Goal: Task Accomplishment & Management: Manage account settings

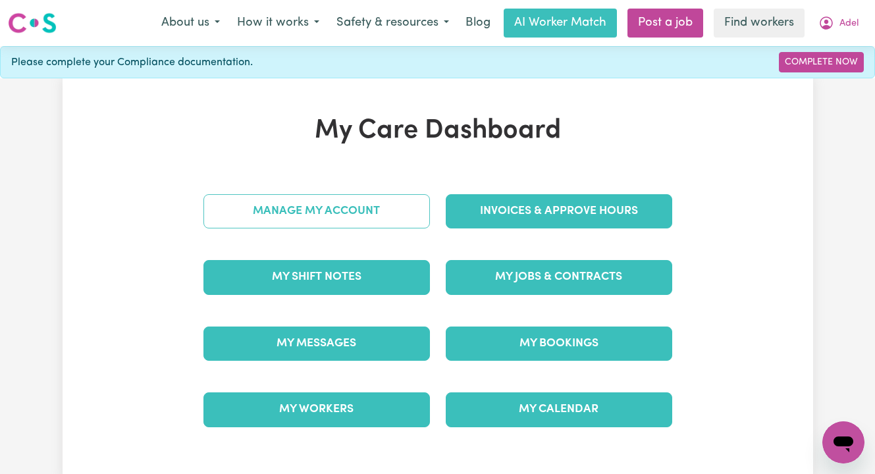
click at [321, 215] on link "Manage My Account" at bounding box center [316, 211] width 226 height 34
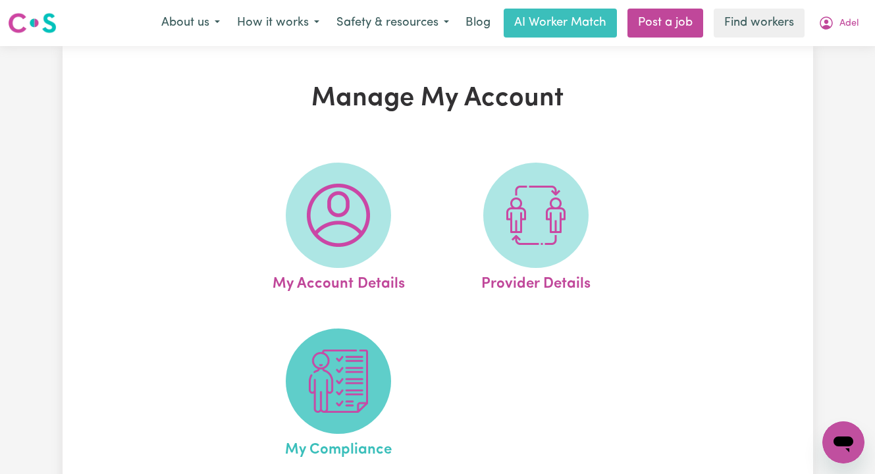
click at [341, 357] on img at bounding box center [338, 380] width 63 height 63
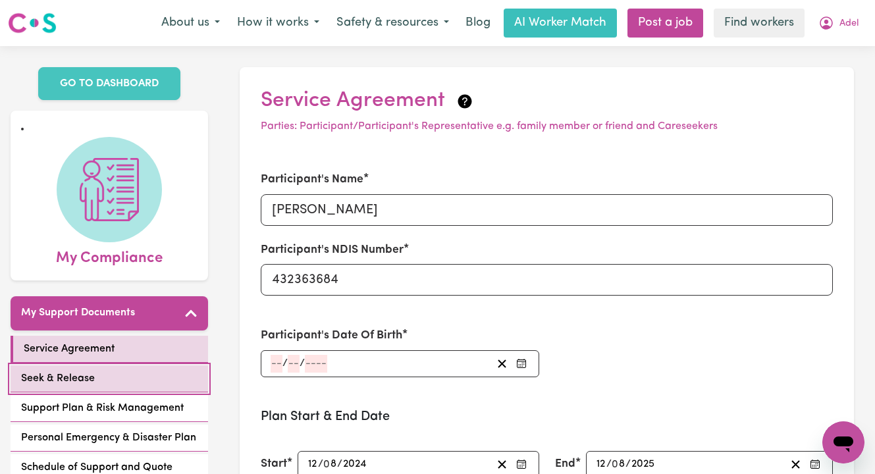
click at [116, 365] on link "Seek & Release" at bounding box center [109, 378] width 197 height 27
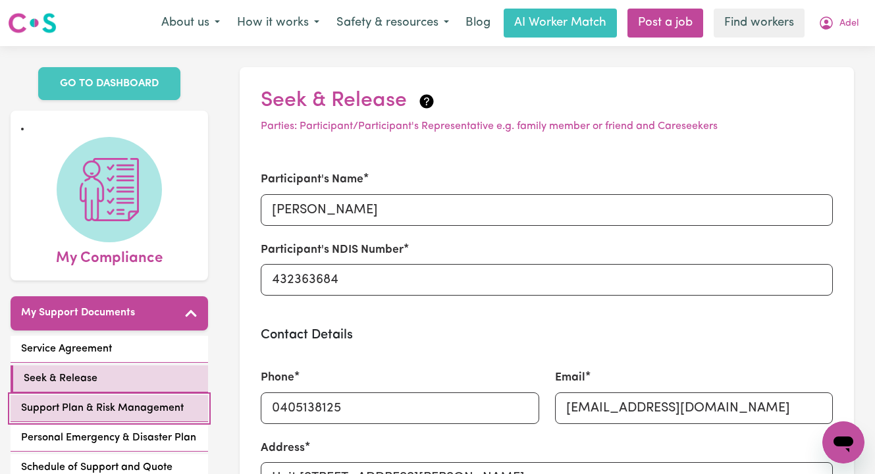
click at [116, 400] on span "Support Plan & Risk Management" at bounding box center [102, 408] width 163 height 16
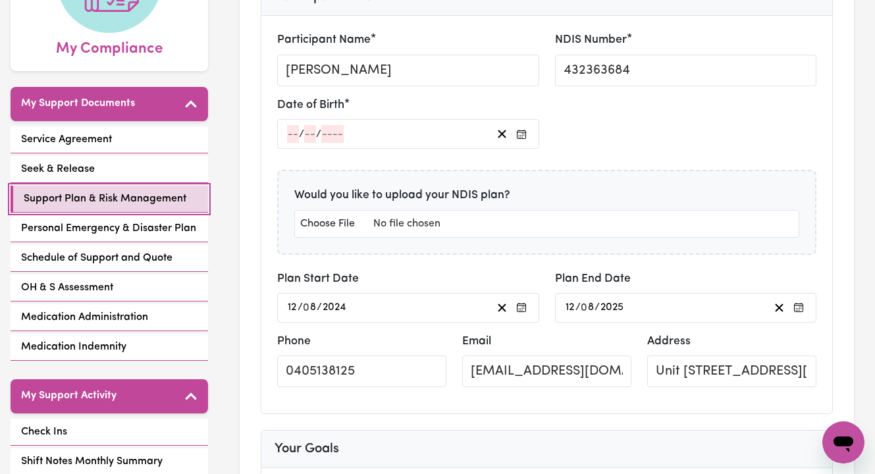
scroll to position [209, 0]
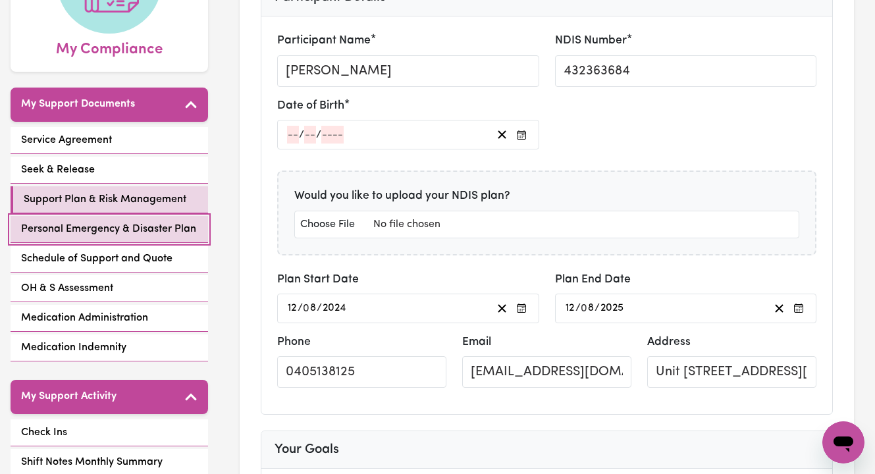
click at [88, 221] on span "Personal Emergency & Disaster Plan" at bounding box center [108, 229] width 175 height 16
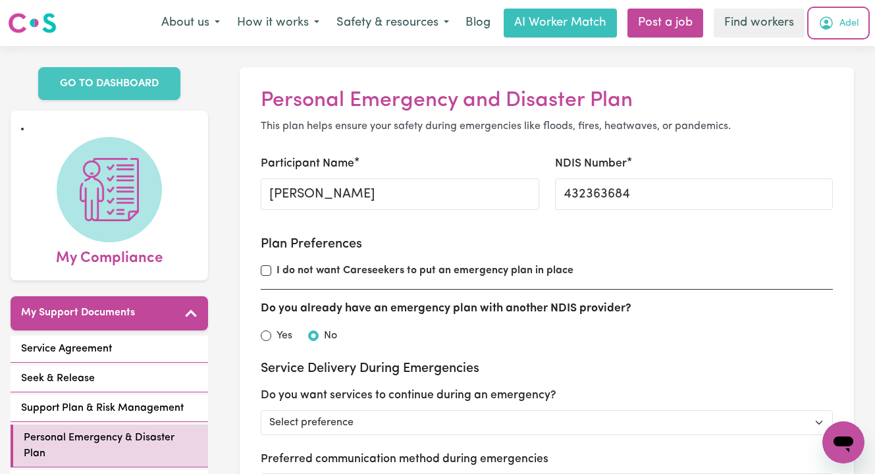
click at [847, 25] on span "Adel" at bounding box center [848, 23] width 19 height 14
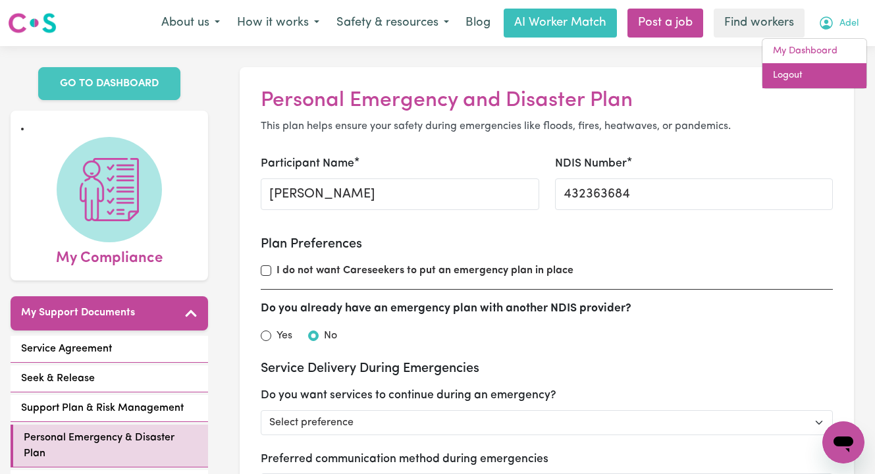
click at [825, 71] on link "Logout" at bounding box center [814, 75] width 104 height 25
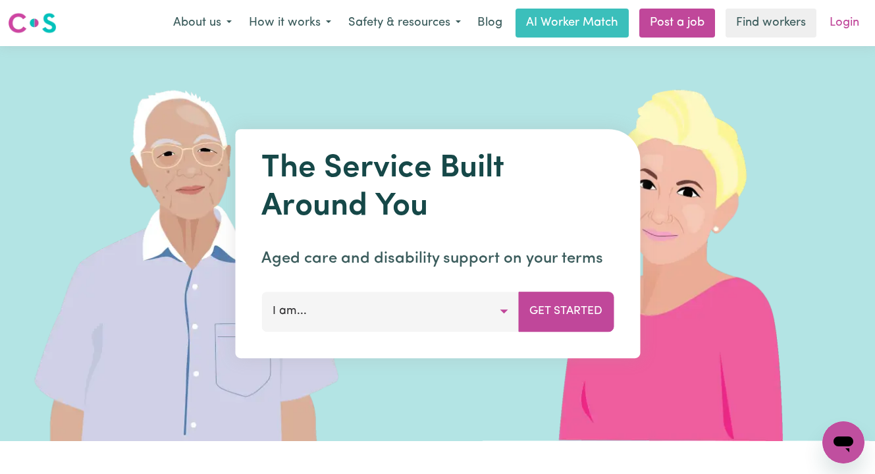
click at [845, 19] on link "Login" at bounding box center [843, 23] width 45 height 29
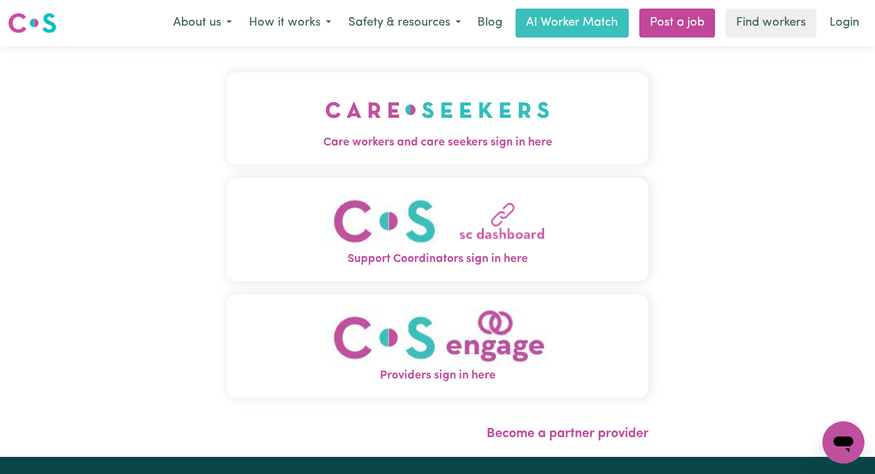
click at [375, 117] on img "Care workers and care seekers sign in here" at bounding box center [437, 110] width 224 height 49
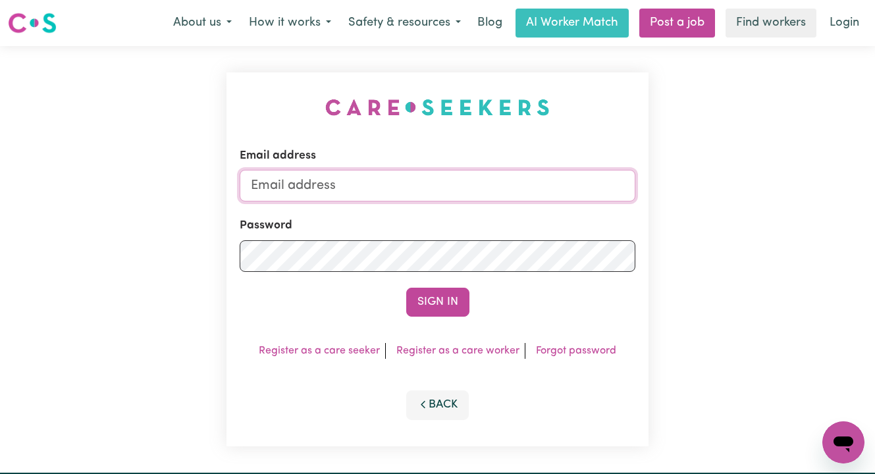
click at [493, 178] on input "Email address" at bounding box center [438, 186] width 396 height 32
paste input "[PERSON_NAME][EMAIL_ADDRESS][PERSON_NAME][DOMAIN_NAME]"
click at [324, 184] on input "superuser~ [PERSON_NAME][EMAIL_ADDRESS][PERSON_NAME][DOMAIN_NAME]" at bounding box center [438, 186] width 396 height 32
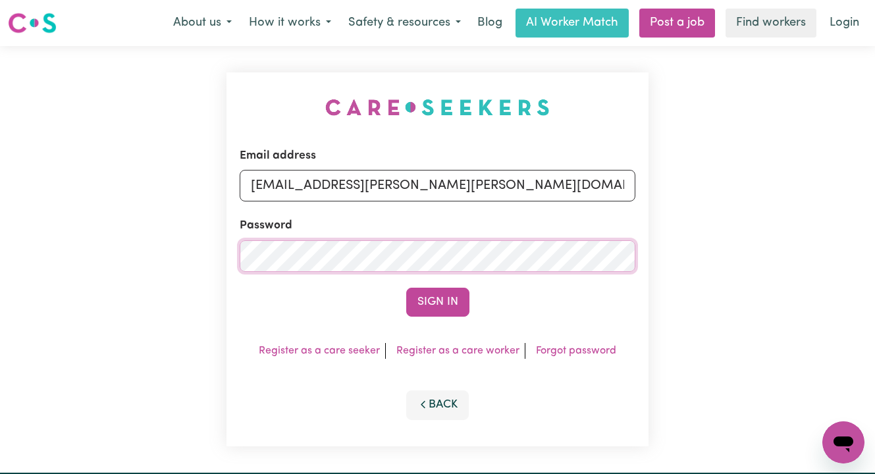
click at [406, 288] on button "Sign In" at bounding box center [437, 302] width 63 height 29
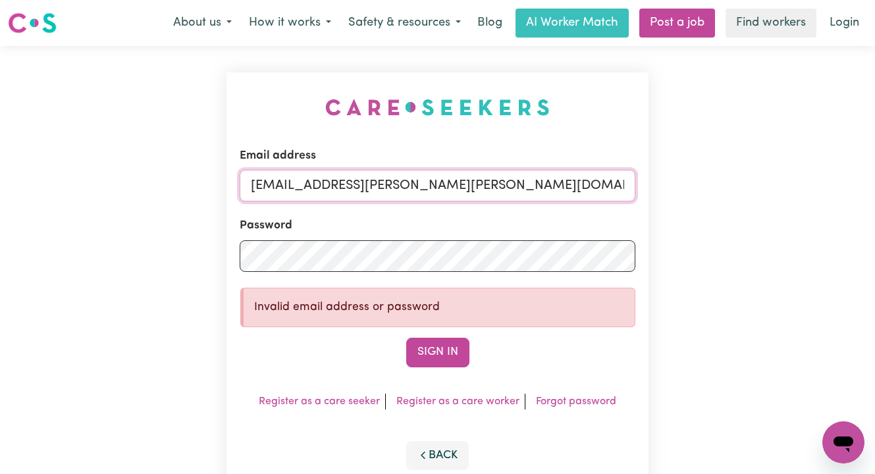
drag, startPoint x: 586, startPoint y: 185, endPoint x: 321, endPoint y: 180, distance: 264.6
click at [321, 180] on input "[EMAIL_ADDRESS][PERSON_NAME][PERSON_NAME][DOMAIN_NAME]" at bounding box center [438, 186] width 396 height 32
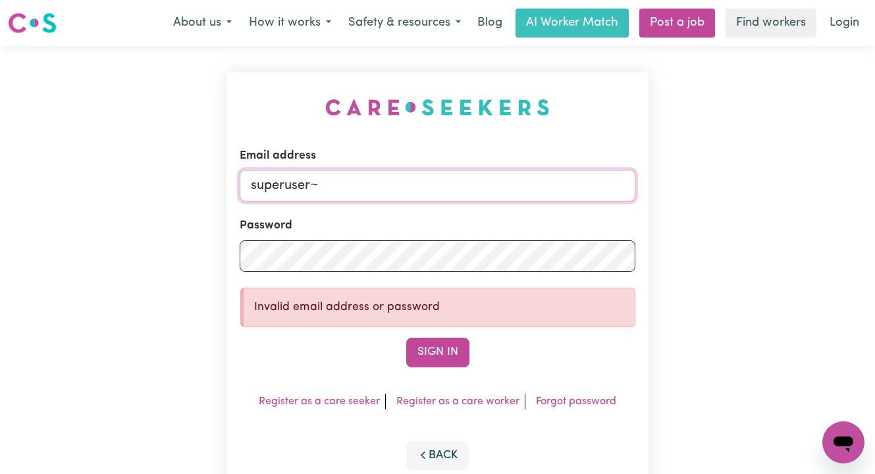
paste input "[EMAIL_ADDRESS][DOMAIN_NAME]"
type input "[EMAIL_ADDRESS][DOMAIN_NAME]"
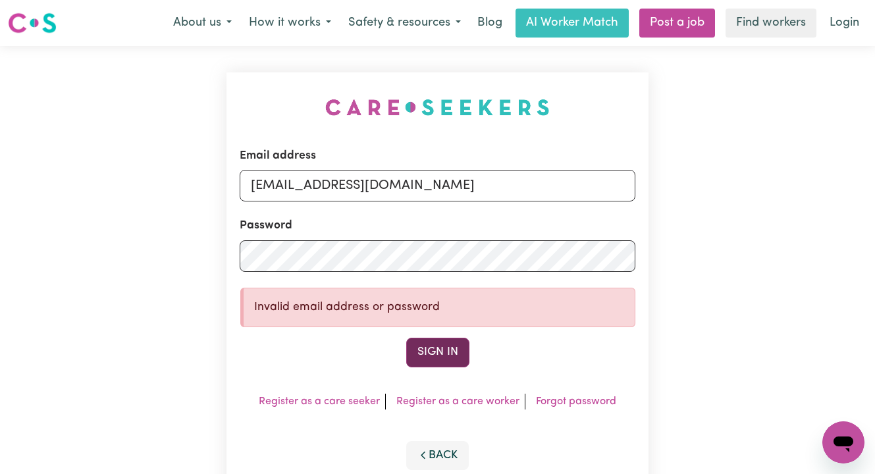
click at [436, 347] on button "Sign In" at bounding box center [437, 352] width 63 height 29
